Goal: Navigation & Orientation: Find specific page/section

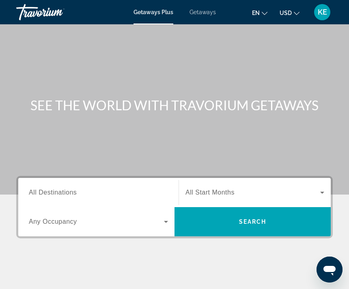
click at [235, 221] on span "Search widget" at bounding box center [252, 221] width 156 height 19
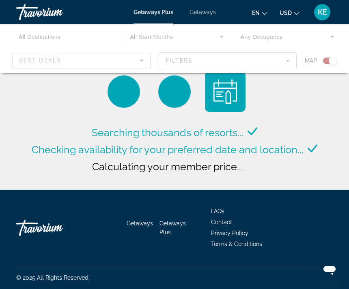
click at [82, 58] on div "Main content" at bounding box center [174, 48] width 349 height 49
click at [126, 58] on div "Main content" at bounding box center [174, 48] width 349 height 49
click at [281, 77] on app-product-loader "Searching thousands of resorts... Checking availability for your preferred date…" at bounding box center [175, 99] width 290 height 177
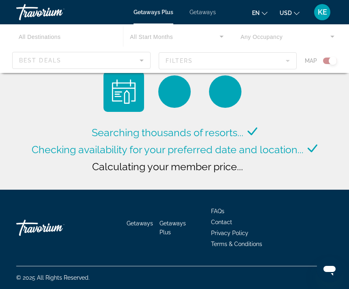
click at [292, 66] on div "Main content" at bounding box center [174, 48] width 349 height 49
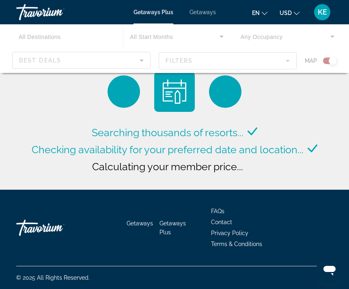
click at [287, 60] on div "Main content" at bounding box center [174, 48] width 349 height 49
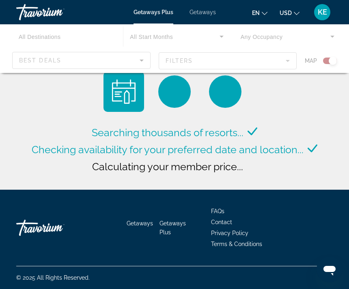
click at [99, 61] on div "Main content" at bounding box center [174, 48] width 349 height 49
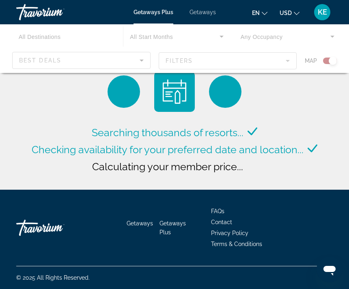
click at [157, 11] on span "Getaways Plus" at bounding box center [153, 12] width 40 height 6
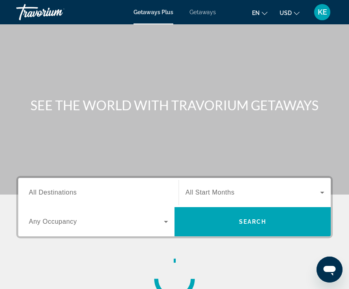
click at [208, 14] on span "Getaways" at bounding box center [202, 12] width 26 height 6
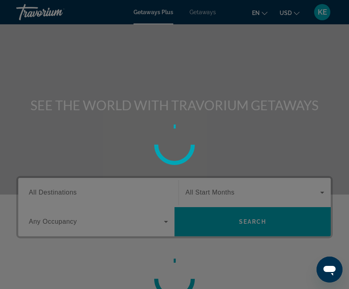
click at [273, 222] on div at bounding box center [174, 144] width 349 height 289
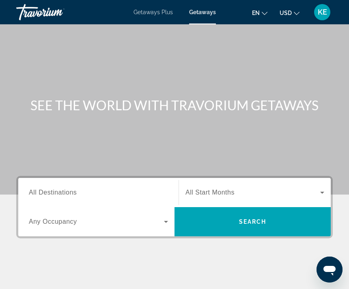
click at [322, 14] on span "KE" at bounding box center [321, 12] width 9 height 8
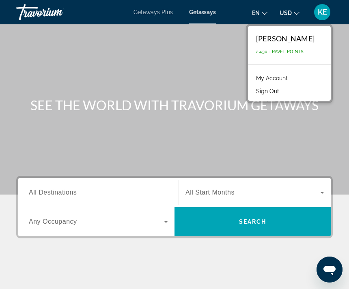
click at [283, 92] on button "Sign Out" at bounding box center [267, 91] width 31 height 11
